Goal: Transaction & Acquisition: Subscribe to service/newsletter

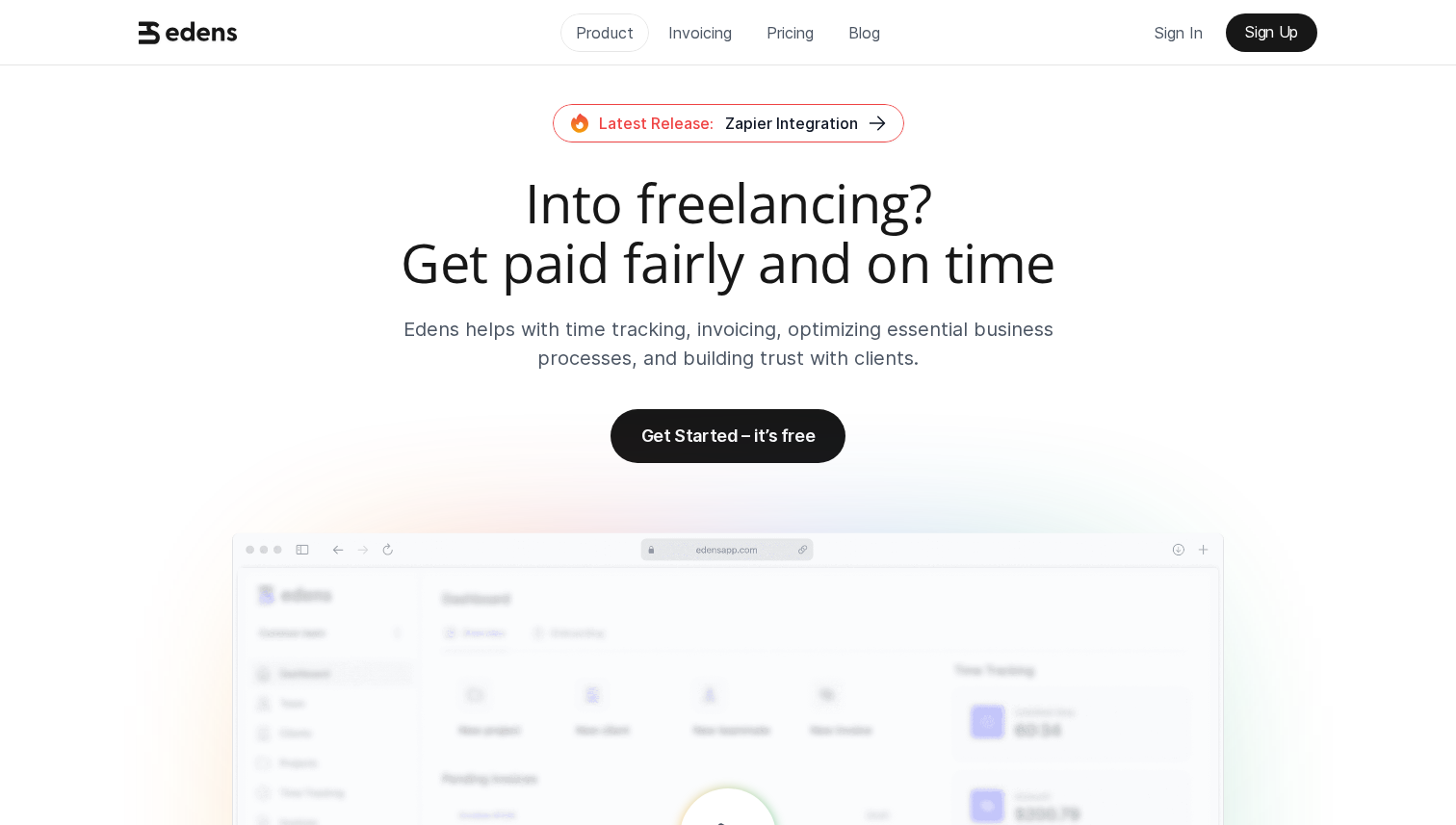
click at [595, 24] on p "Product" at bounding box center [604, 32] width 58 height 29
click at [513, 185] on h2 "Into freelancing? Get paid fairly and on time" at bounding box center [728, 232] width 1194 height 118
click at [609, 36] on p "Product" at bounding box center [604, 32] width 58 height 29
click at [805, 34] on p "Pricing" at bounding box center [790, 32] width 47 height 29
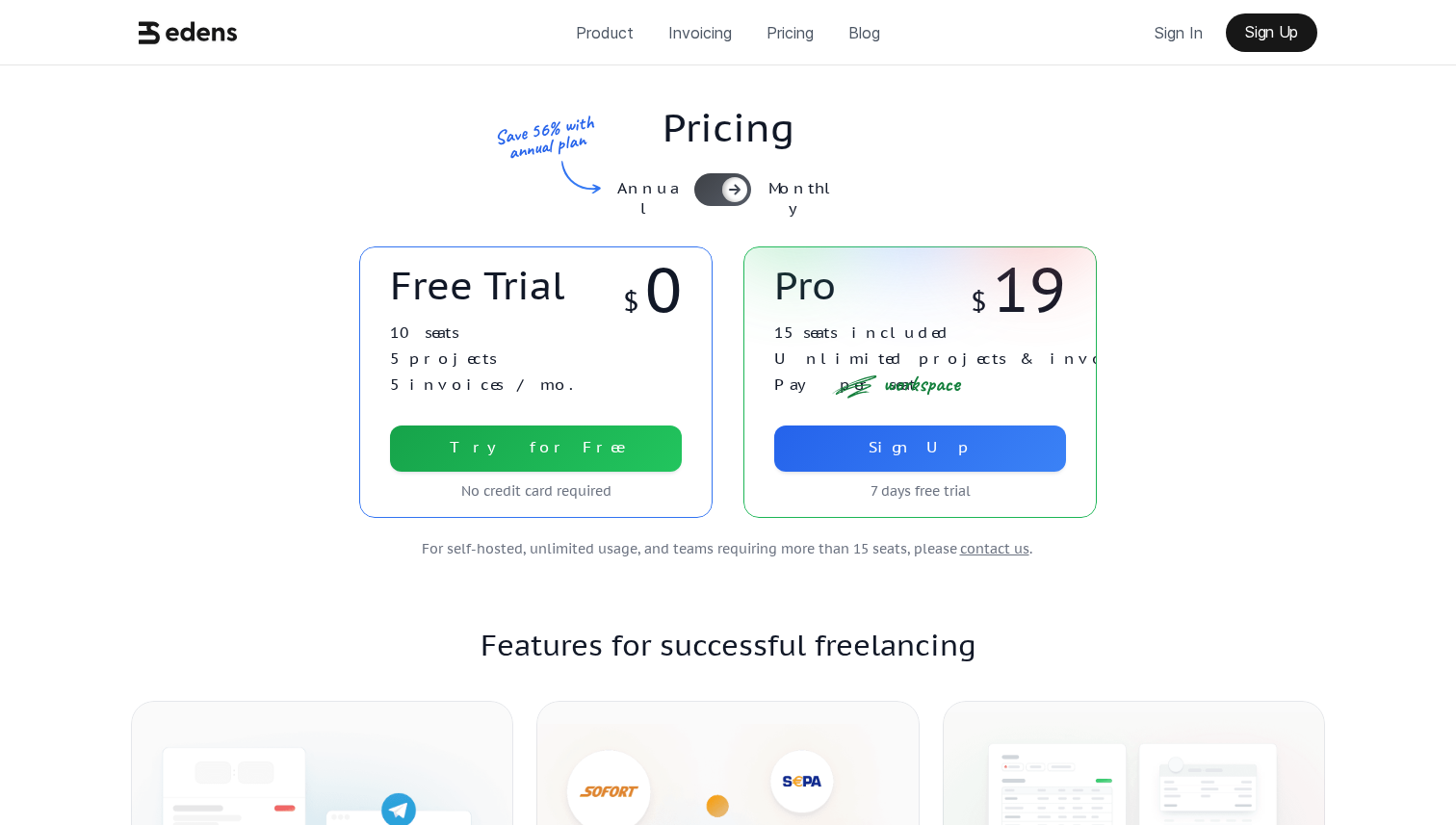
click at [1238, 445] on div "Free Trial $ 0 10 seats 5 projects 5 invoices / mo. Try for Free No credit card…" at bounding box center [728, 382] width 1225 height 272
click at [738, 190] on use at bounding box center [734, 190] width 10 height 9
